Goal: Find contact information: Find contact information

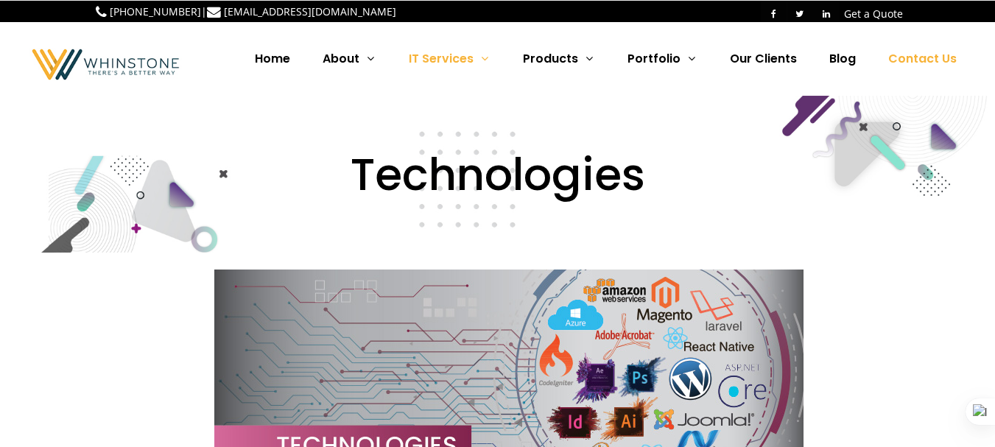
click at [933, 57] on span "Contact Us" at bounding box center [922, 58] width 68 height 17
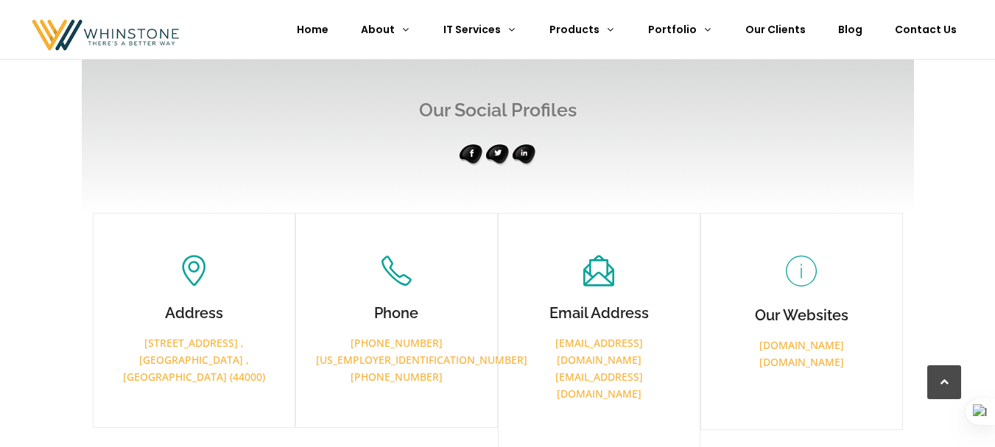
scroll to position [869, 0]
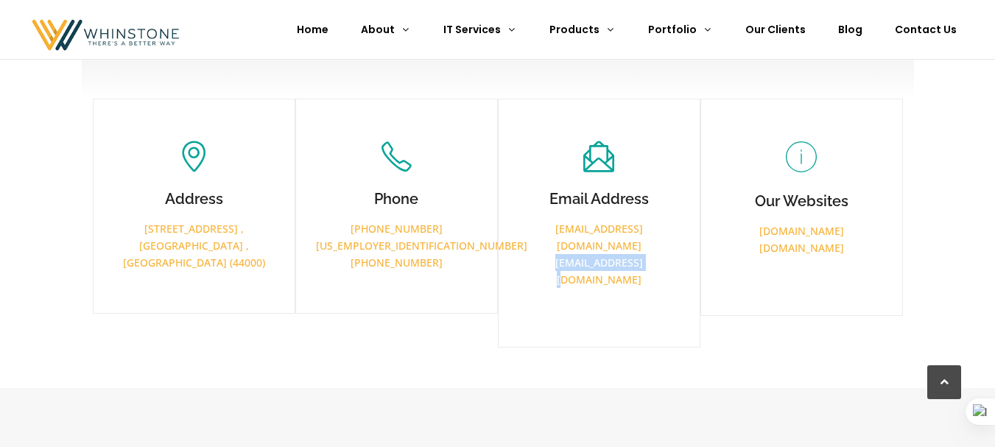
drag, startPoint x: 650, startPoint y: 242, endPoint x: 548, endPoint y: 246, distance: 102.4
click at [548, 254] on p "[EMAIL_ADDRESS][DOMAIN_NAME]" at bounding box center [598, 271] width 160 height 34
click at [512, 267] on icon at bounding box center [514, 268] width 10 height 10
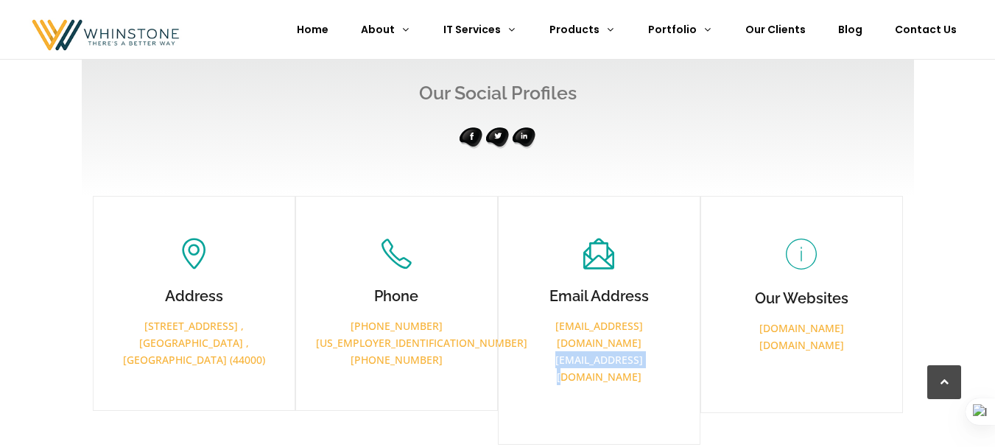
scroll to position [1311, 0]
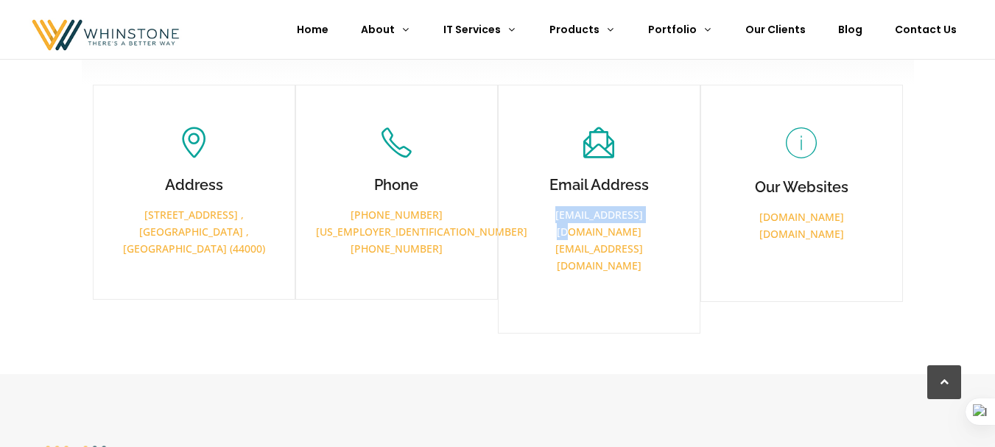
drag, startPoint x: 660, startPoint y: 212, endPoint x: 548, endPoint y: 209, distance: 111.9
click at [548, 209] on p "[EMAIL_ADDRESS][DOMAIN_NAME]" at bounding box center [598, 223] width 160 height 34
click at [585, 187] on icon at bounding box center [581, 191] width 10 height 10
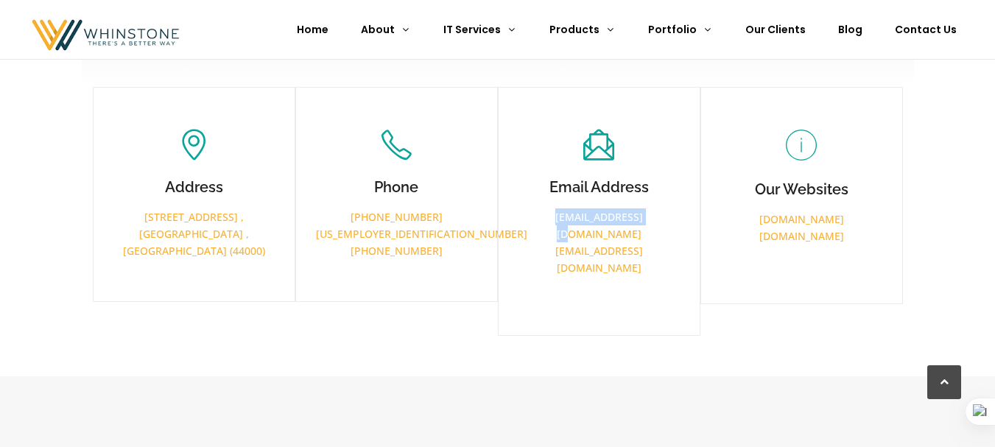
copy link "[EMAIL_ADDRESS][DOMAIN_NAME]"
